Goal: Navigation & Orientation: Find specific page/section

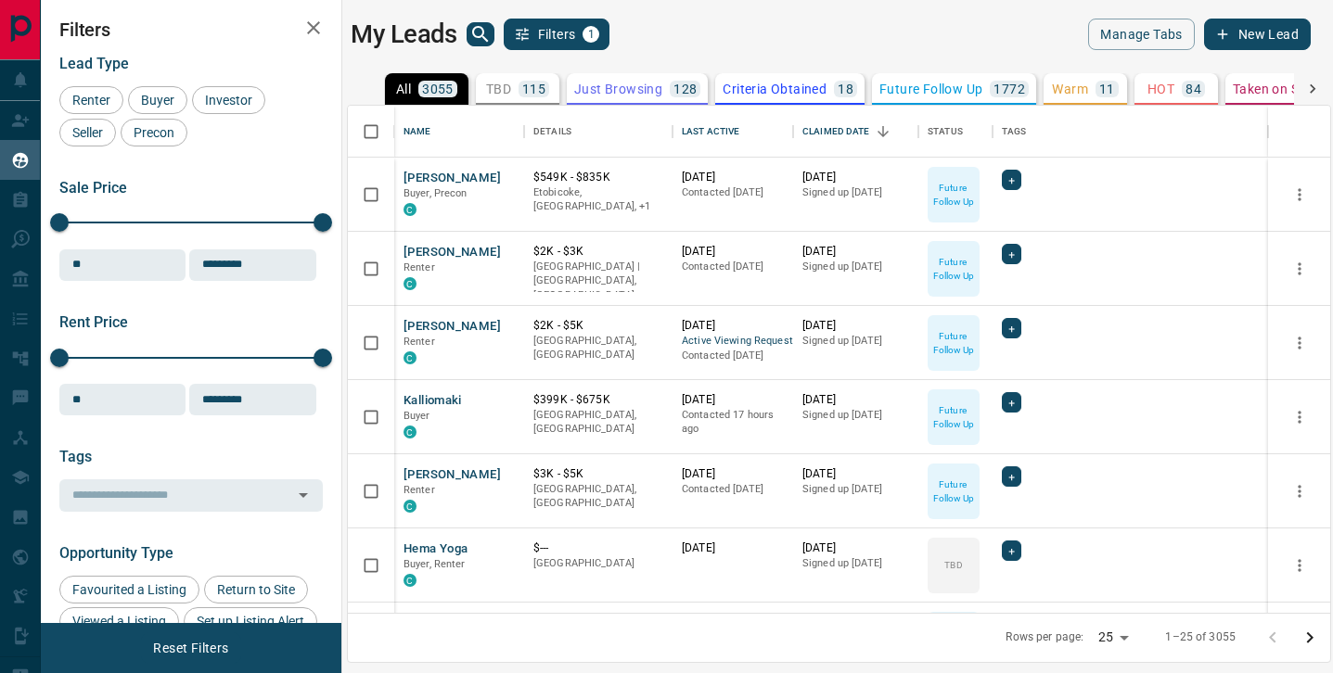
scroll to position [507, 982]
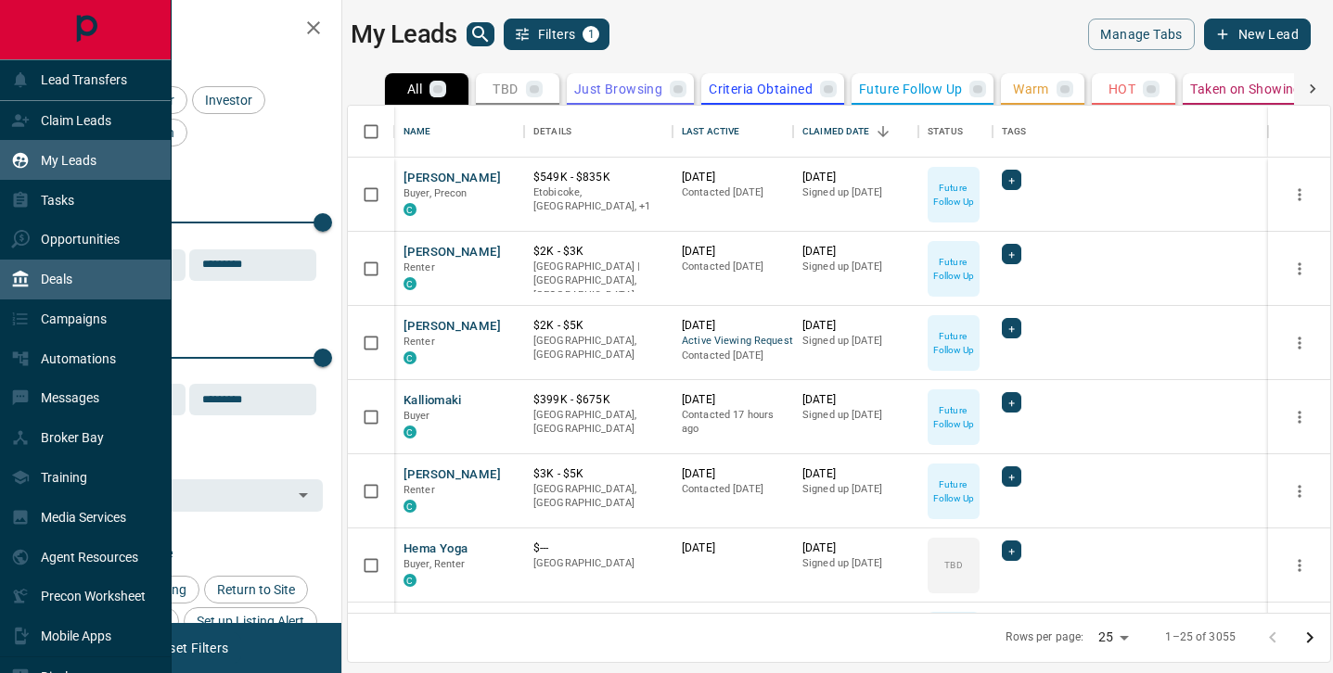
click at [29, 280] on icon at bounding box center [20, 279] width 19 height 19
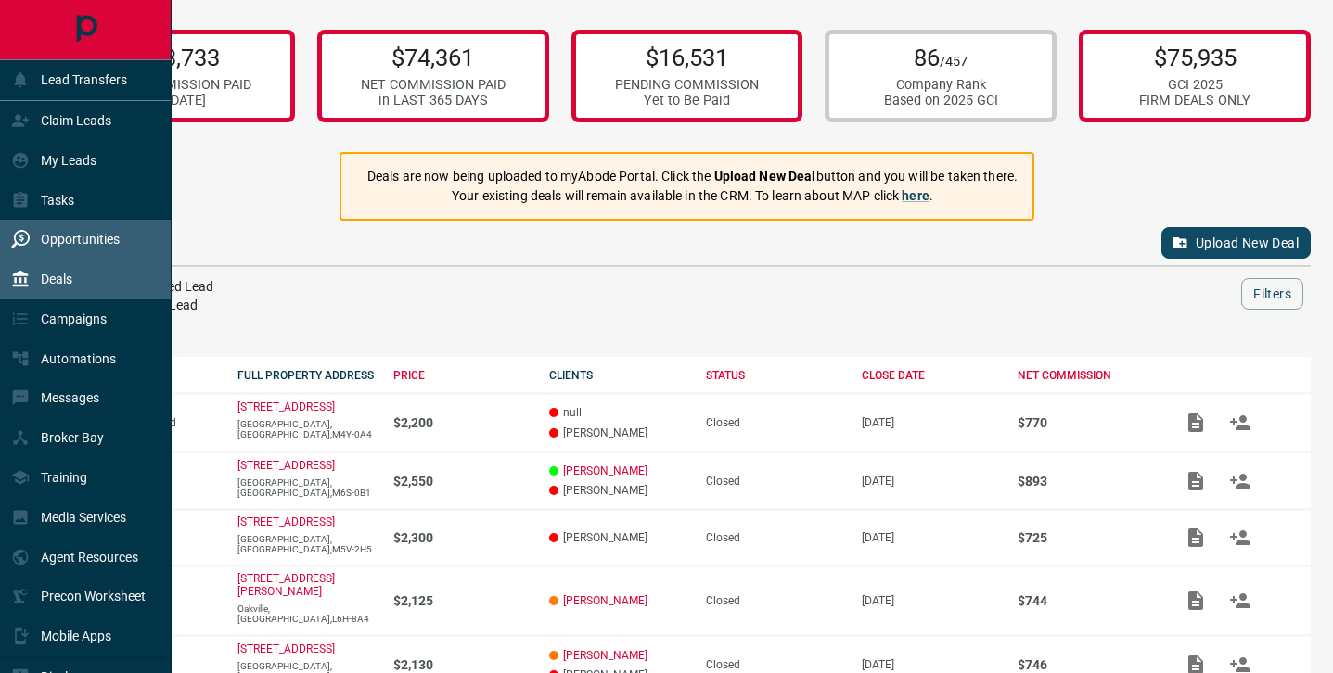
click at [63, 237] on p "Opportunities" at bounding box center [80, 239] width 79 height 15
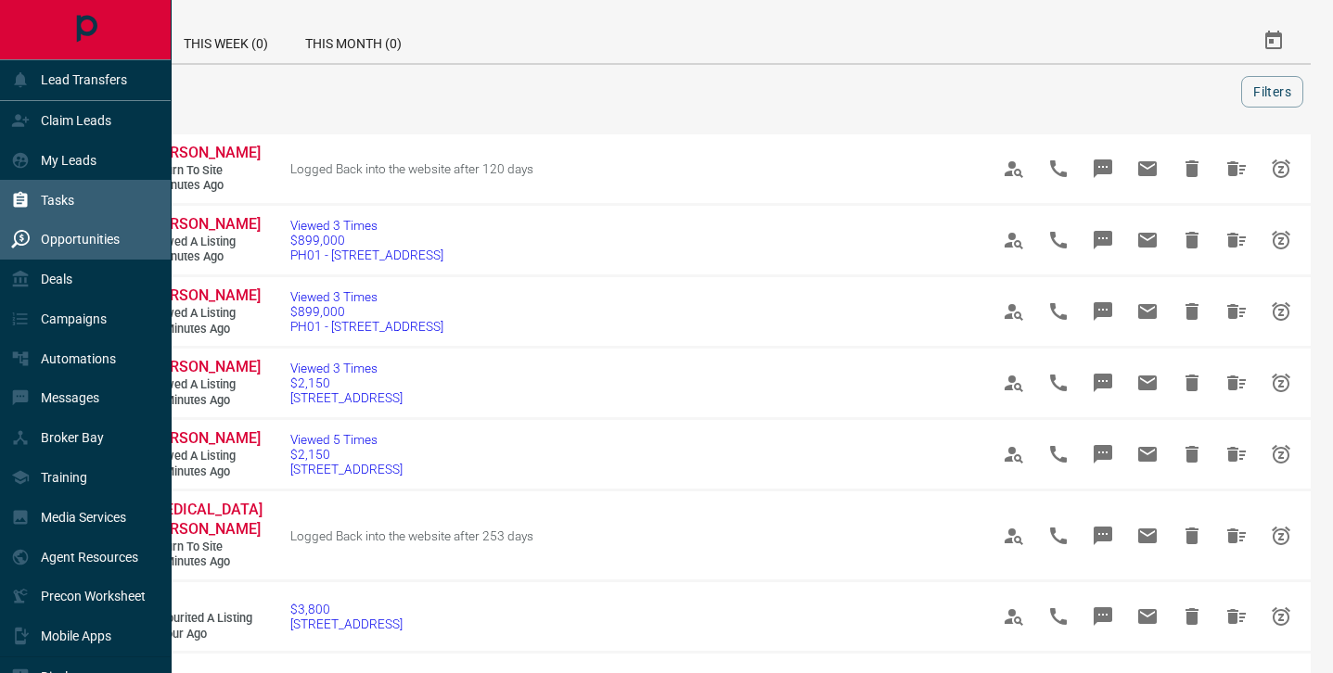
click at [44, 197] on p "Tasks" at bounding box center [57, 200] width 33 height 15
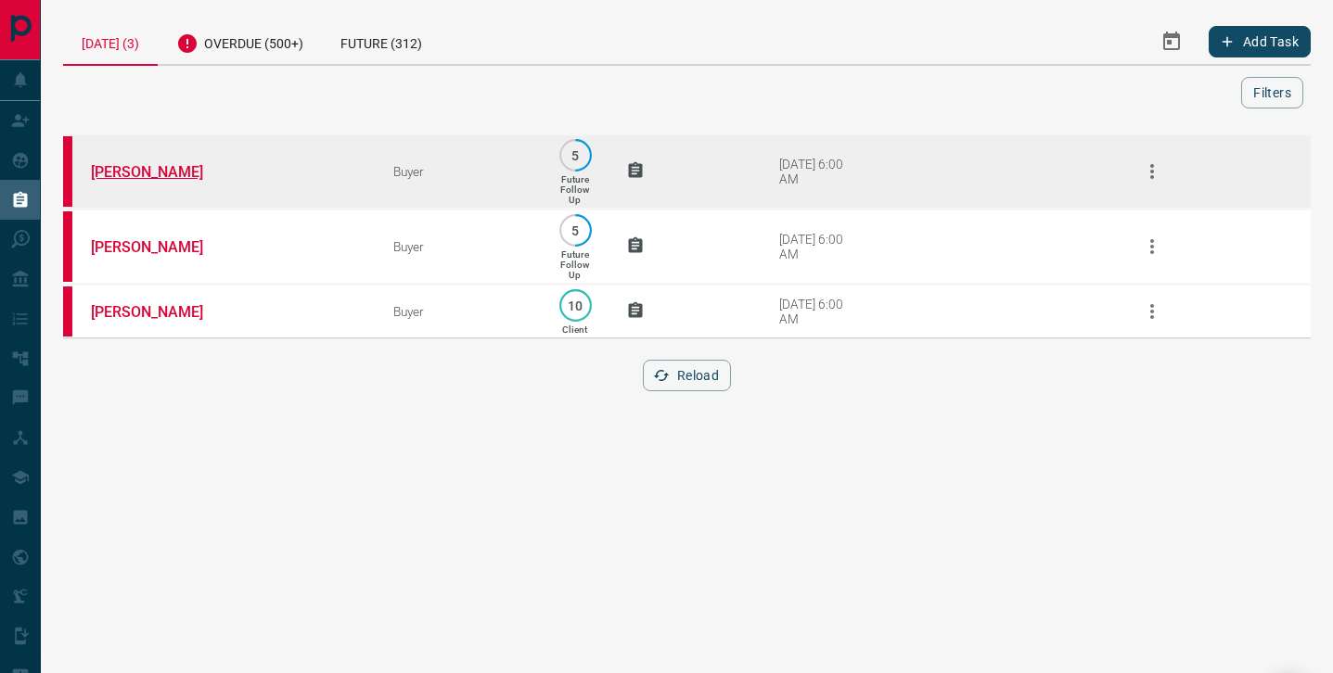
click at [158, 172] on link "[PERSON_NAME]" at bounding box center [160, 172] width 139 height 18
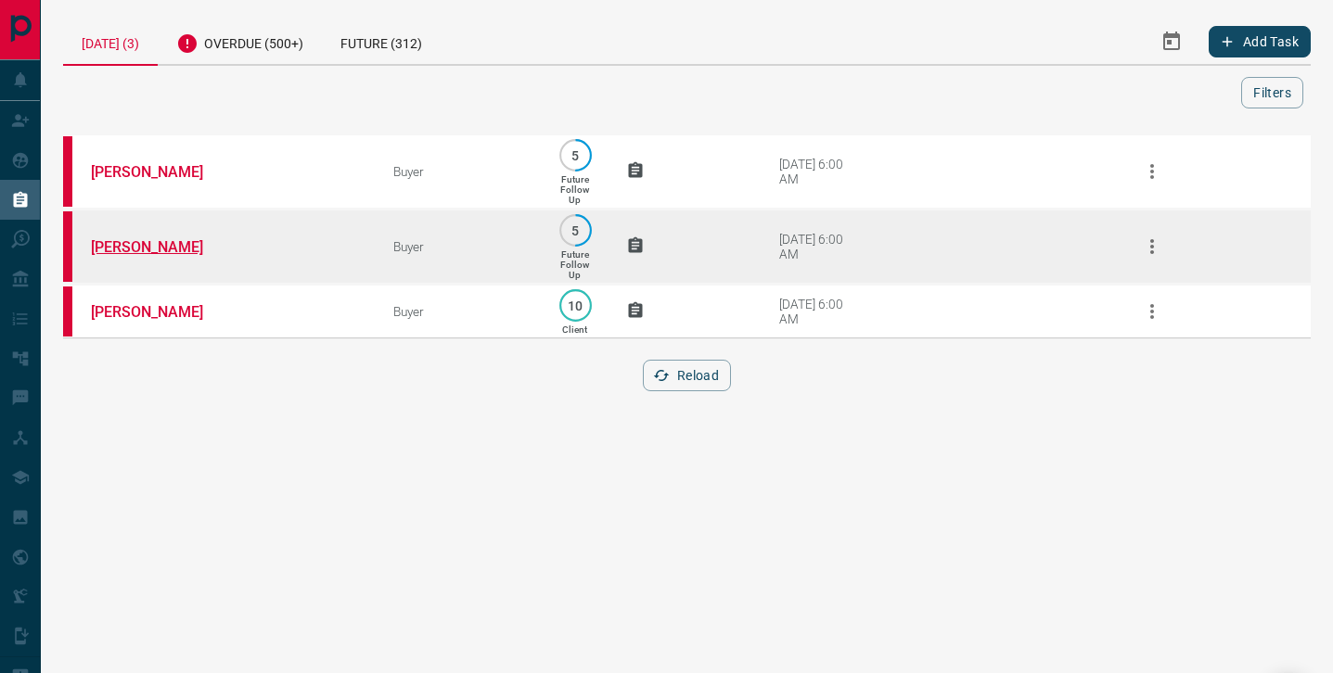
click at [147, 245] on link "[PERSON_NAME]" at bounding box center [160, 247] width 139 height 18
click at [151, 249] on link "[PERSON_NAME]" at bounding box center [160, 247] width 139 height 18
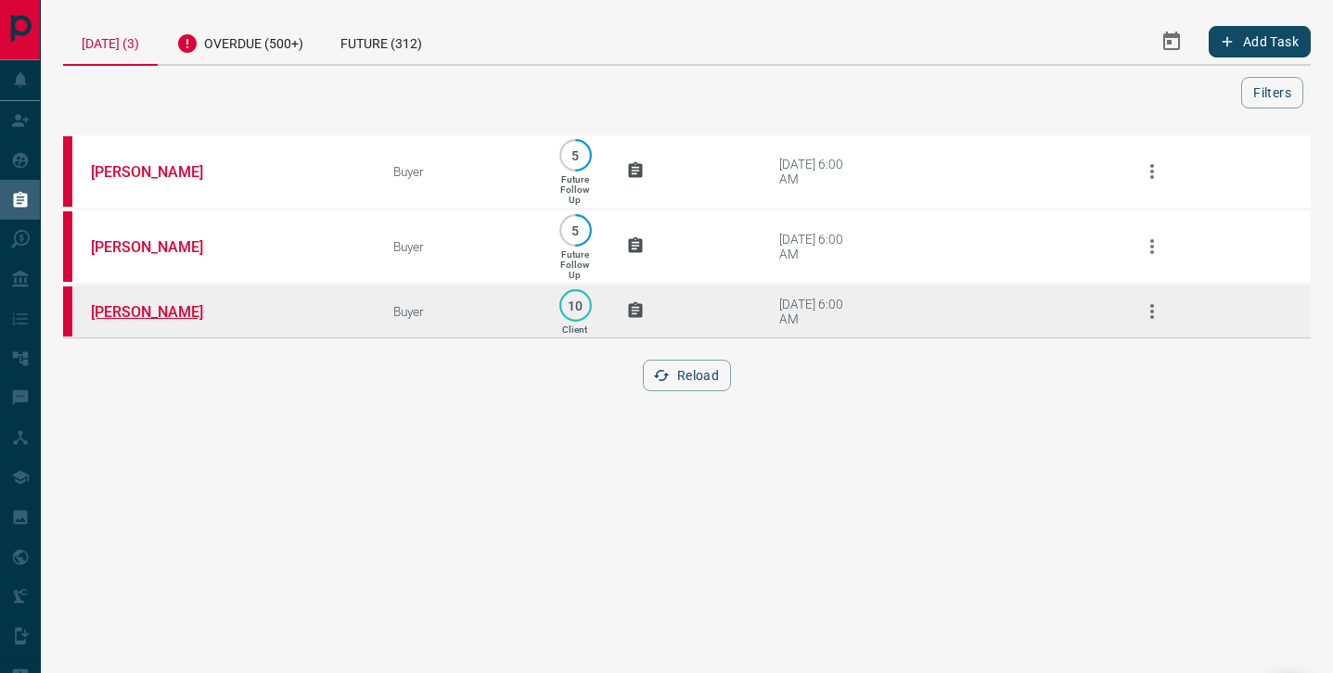
click at [156, 321] on link "[PERSON_NAME]" at bounding box center [160, 312] width 139 height 18
